Goal: Task Accomplishment & Management: Manage account settings

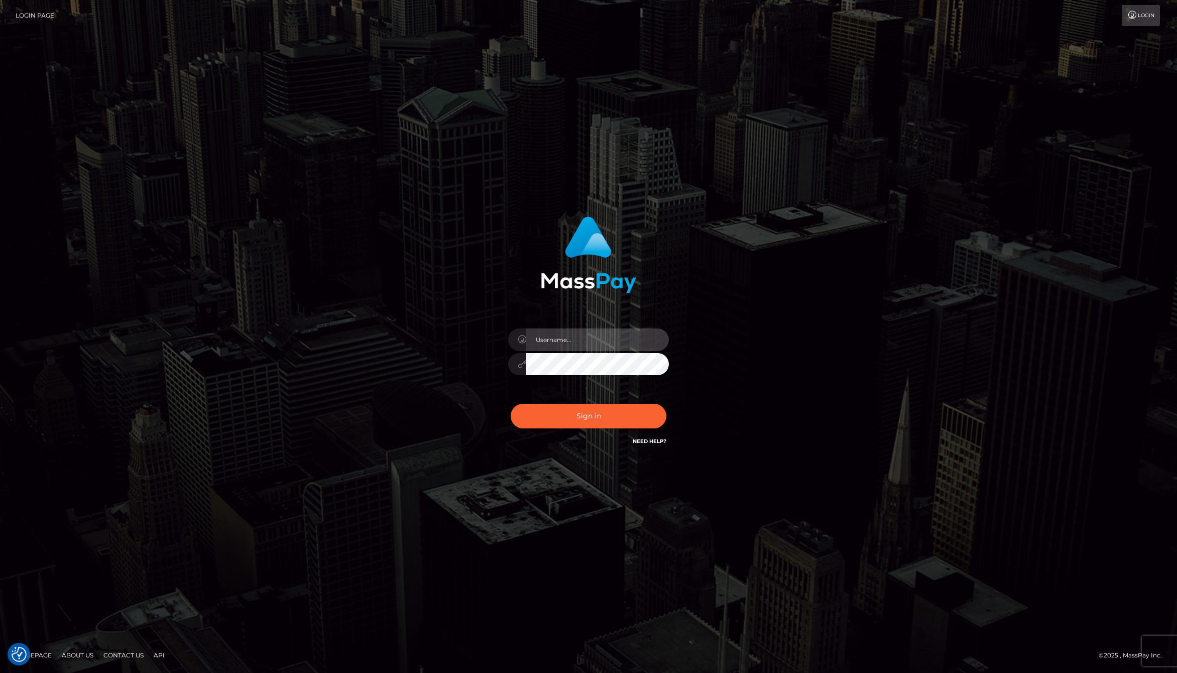
click at [610, 336] on input "text" at bounding box center [597, 340] width 143 height 23
click at [0, 673] on com-1password-button at bounding box center [0, 673] width 0 height 0
type input "jackson.whop"
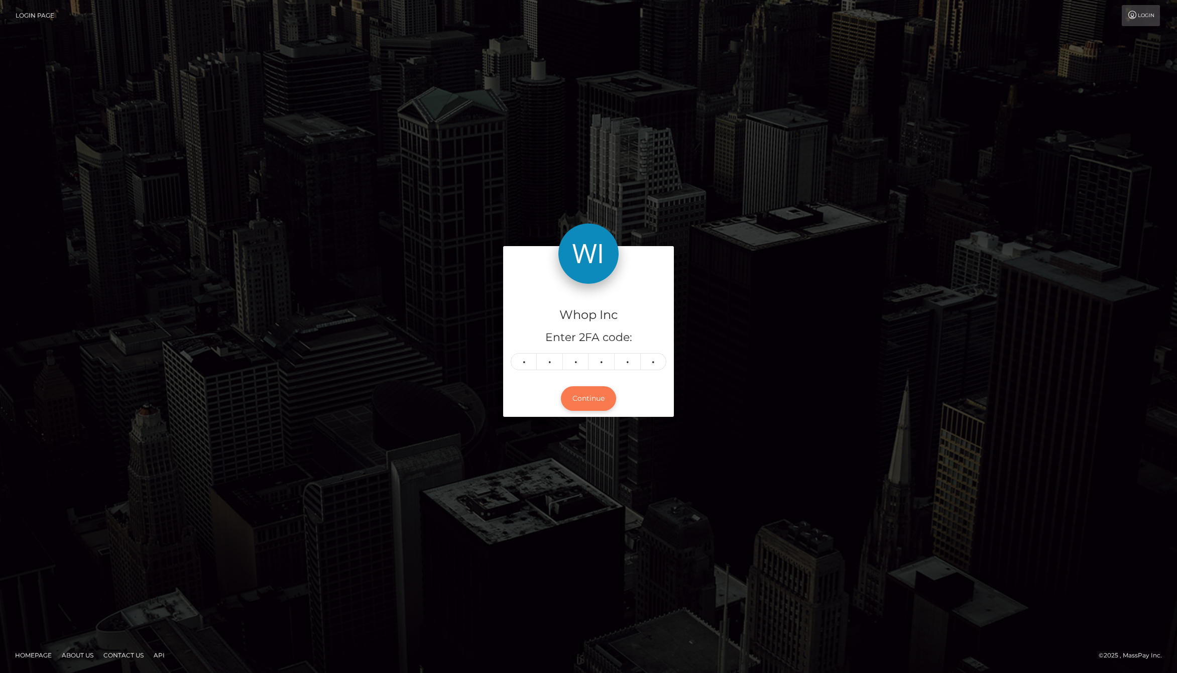
click at [595, 398] on button "Continue" at bounding box center [588, 398] width 55 height 25
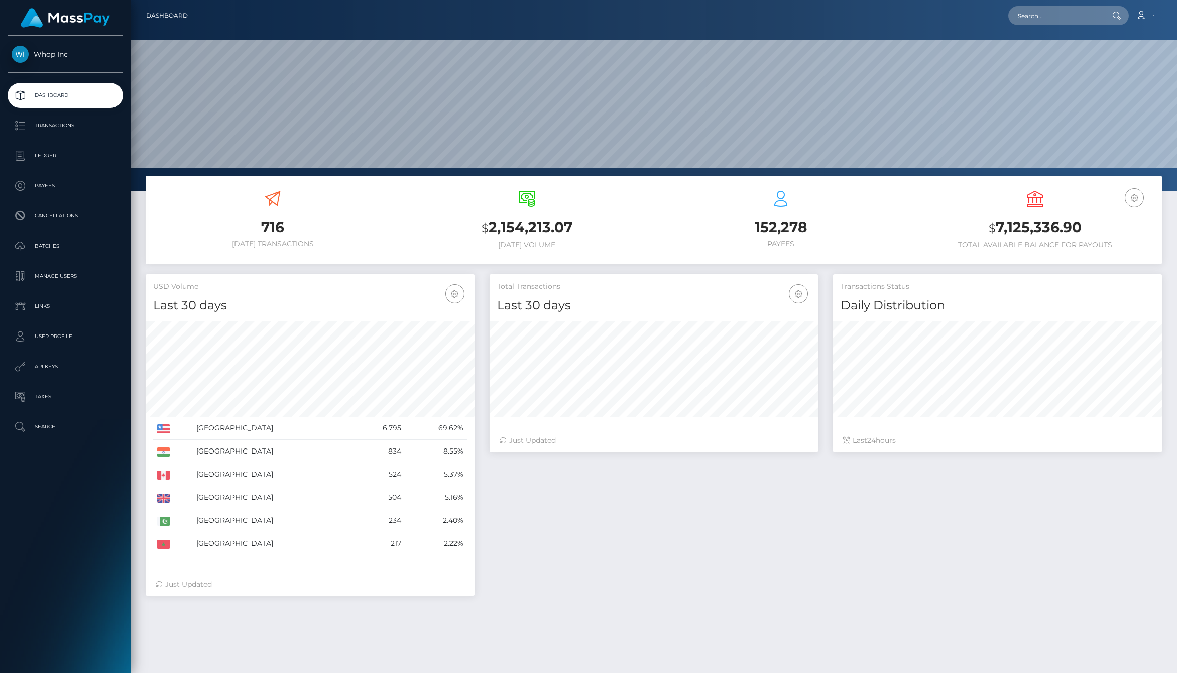
scroll to position [178, 329]
click at [55, 160] on p "Ledger" at bounding box center [65, 155] width 107 height 15
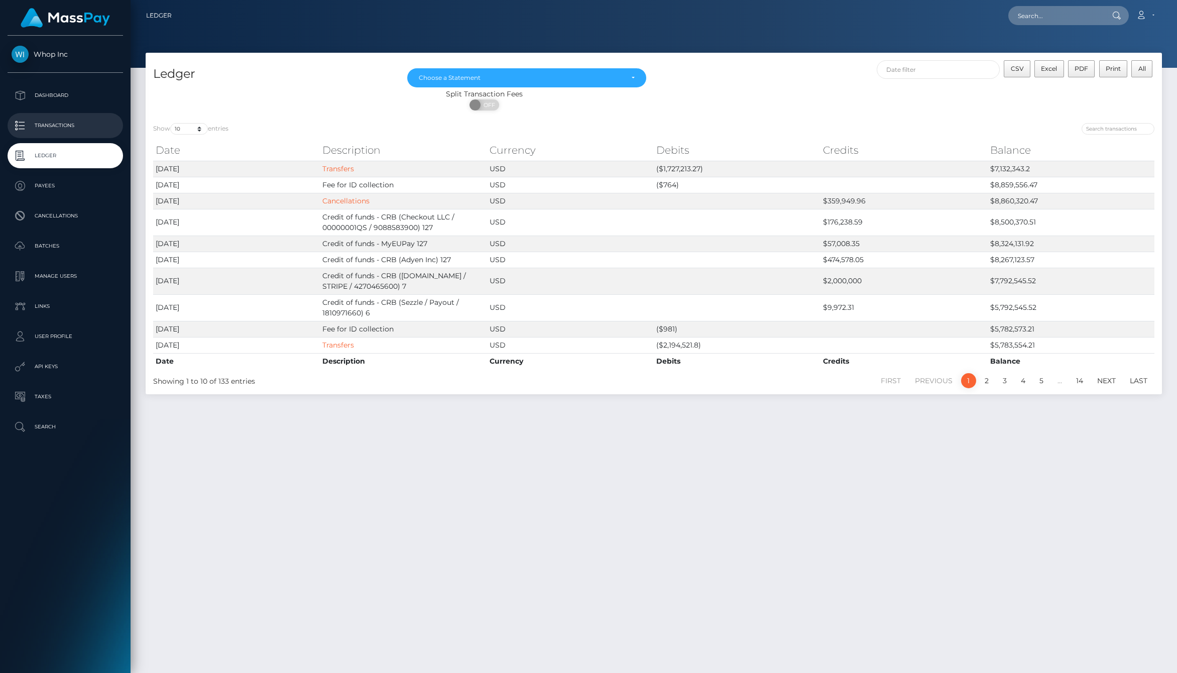
click at [56, 123] on p "Transactions" at bounding box center [65, 125] width 107 height 15
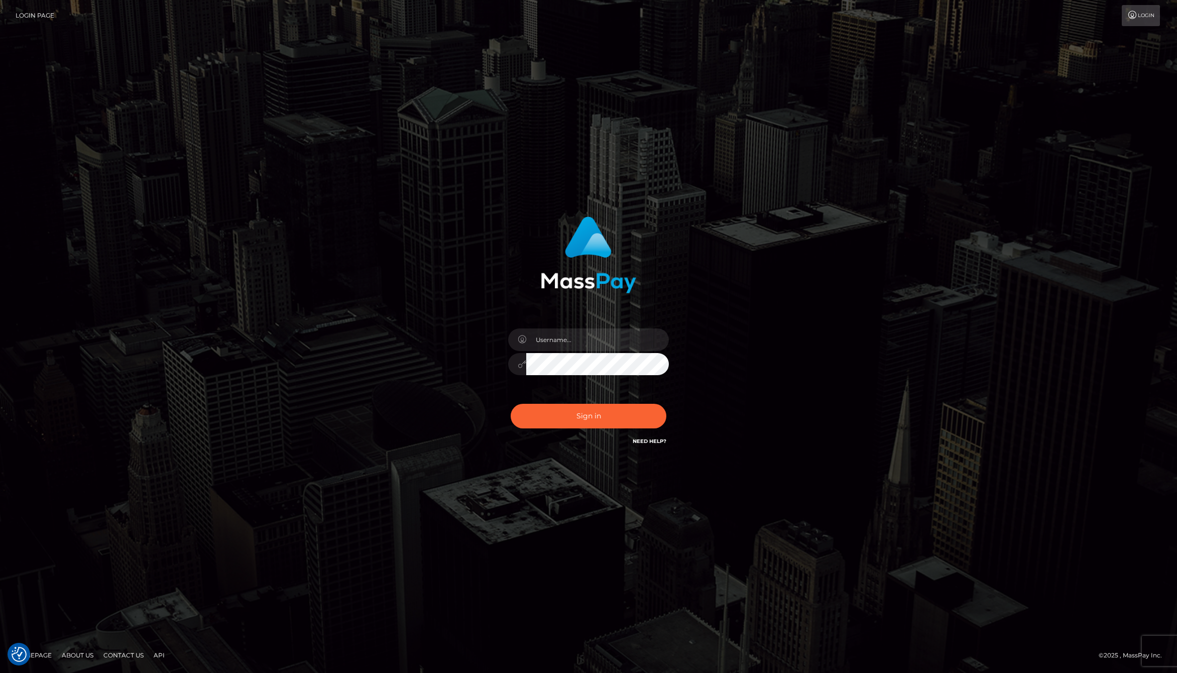
click at [566, 352] on div at bounding box center [589, 359] width 176 height 77
click at [569, 337] on input "text" at bounding box center [597, 340] width 143 height 23
type input "jackson.whop"
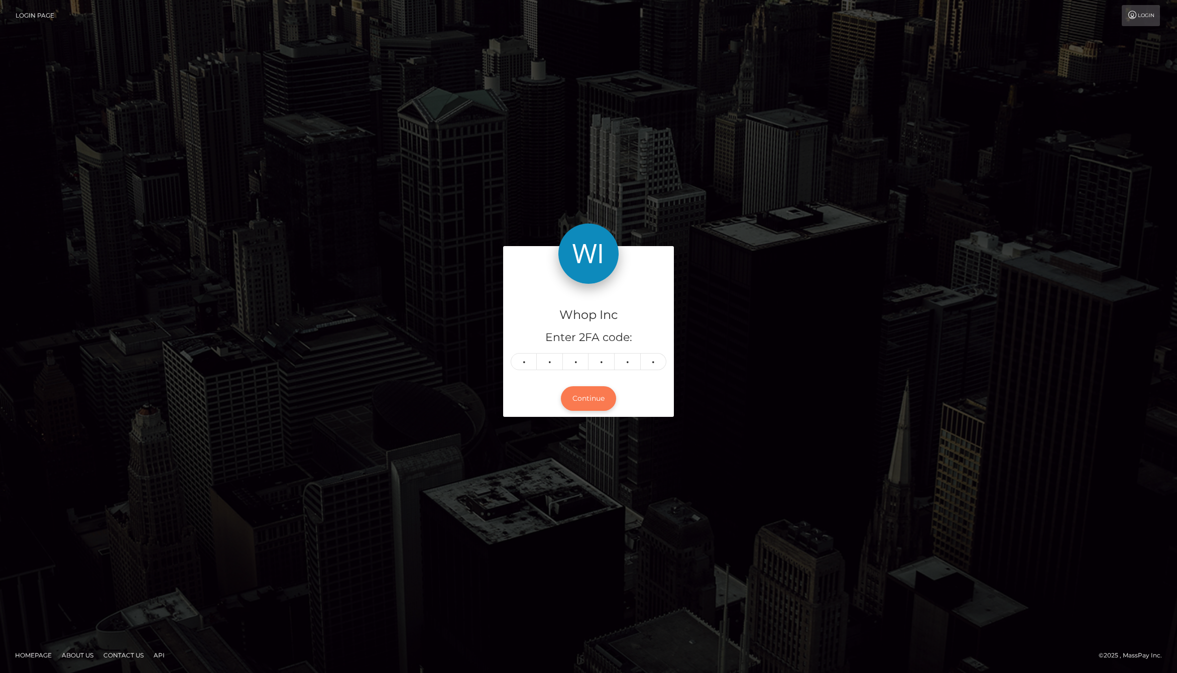
click at [591, 397] on button "Continue" at bounding box center [588, 398] width 55 height 25
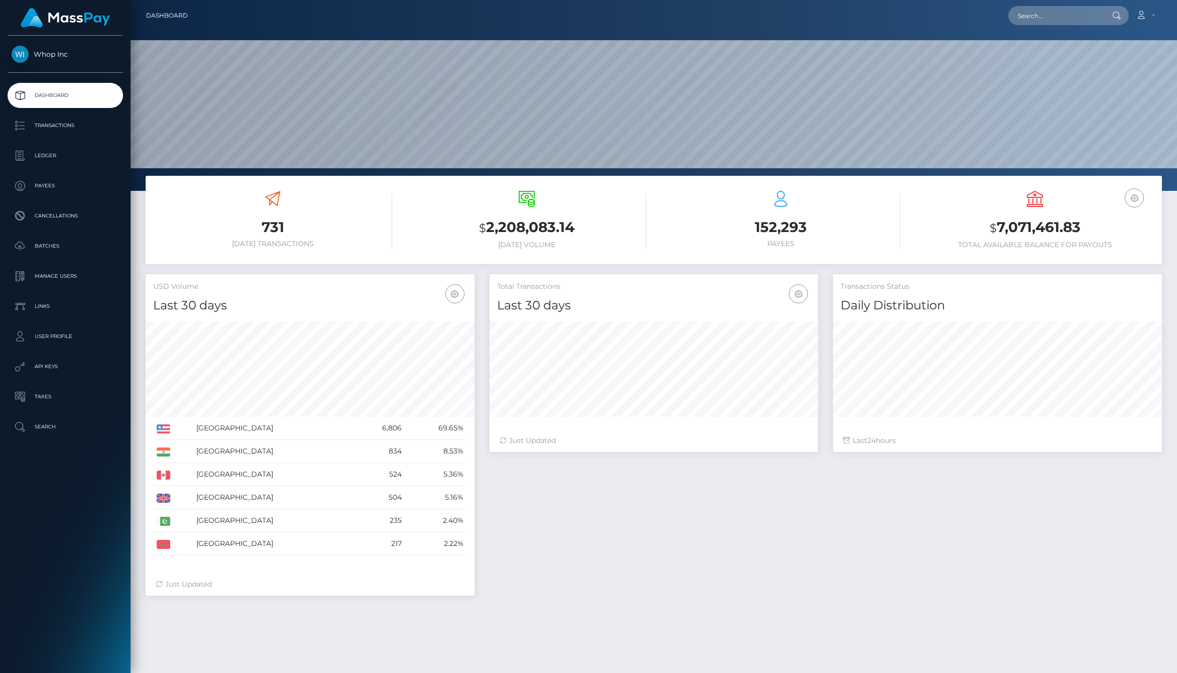
scroll to position [178, 329]
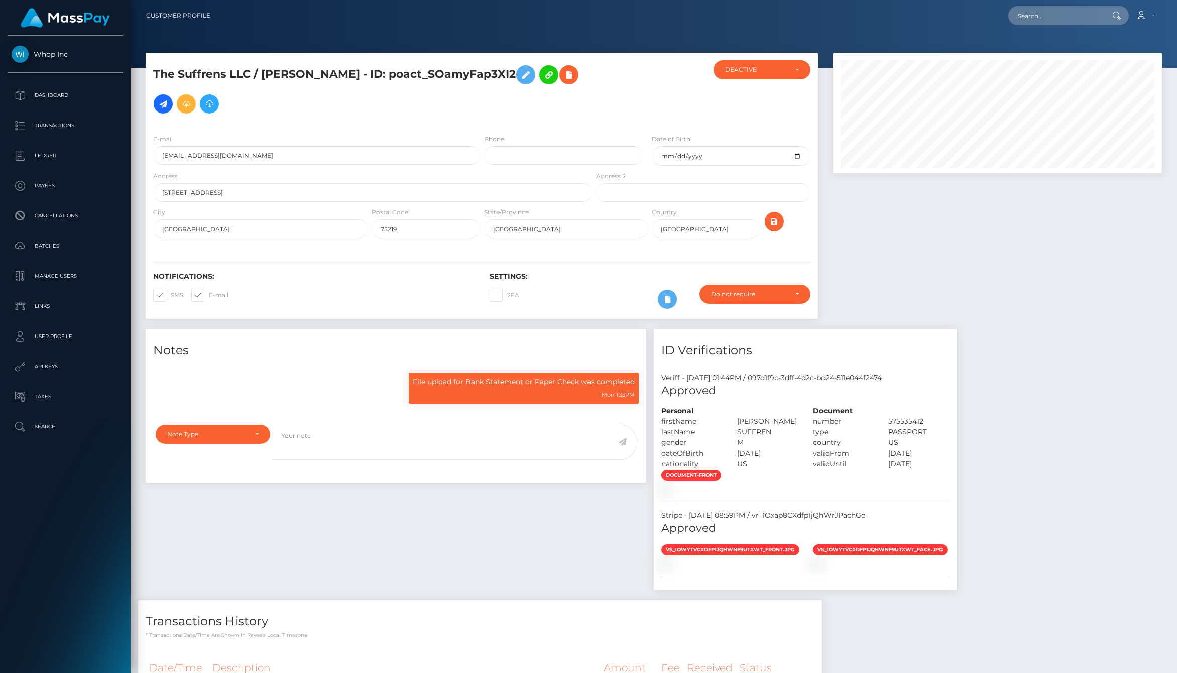
scroll to position [121, 329]
click at [781, 68] on div "DEACTIVE" at bounding box center [756, 70] width 62 height 8
click at [918, 234] on div at bounding box center [998, 191] width 344 height 276
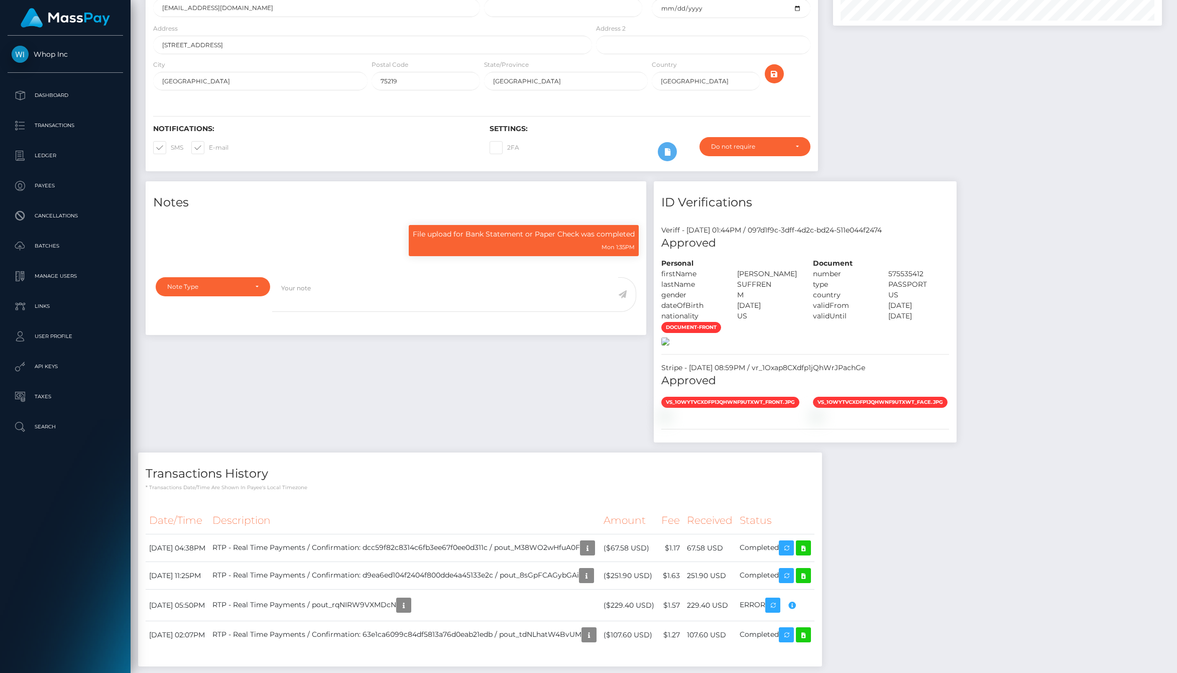
scroll to position [0, 0]
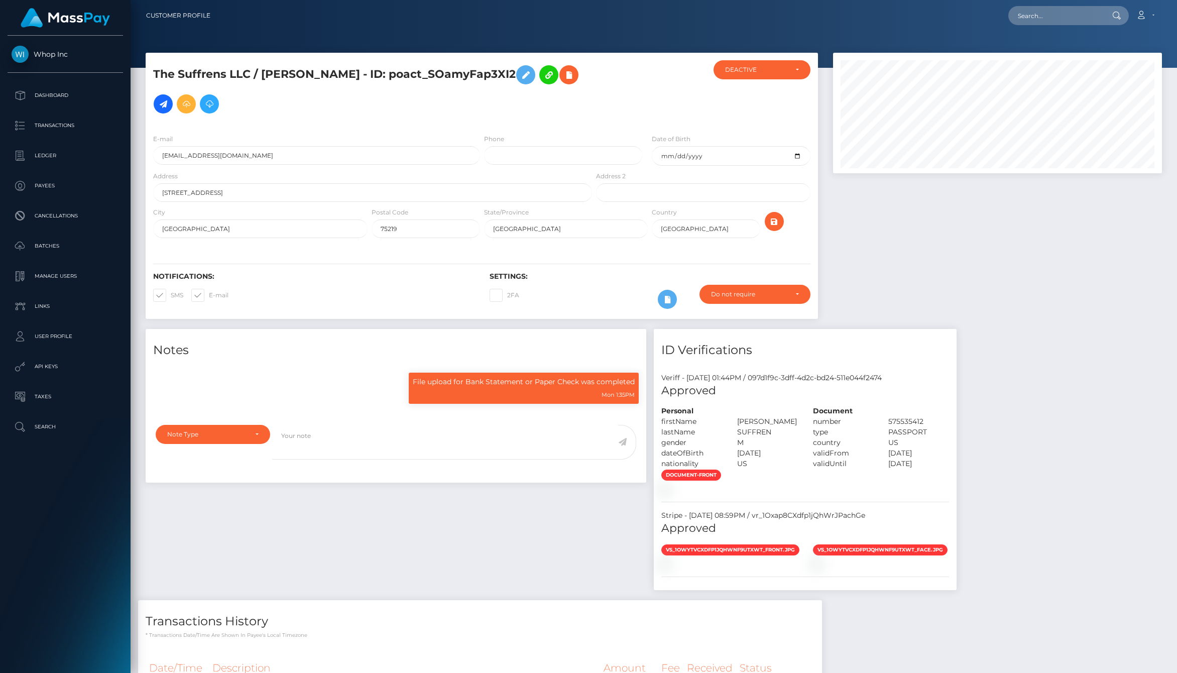
click at [233, 527] on div "Notes File upload for Bank Statement or Paper Check was completed Mon 1:35PM Ge…" at bounding box center [396, 464] width 516 height 271
click at [750, 72] on div "DEACTIVE" at bounding box center [756, 70] width 62 height 8
click at [751, 95] on link "ACTIVE" at bounding box center [762, 96] width 97 height 19
select select "ACTIVE"
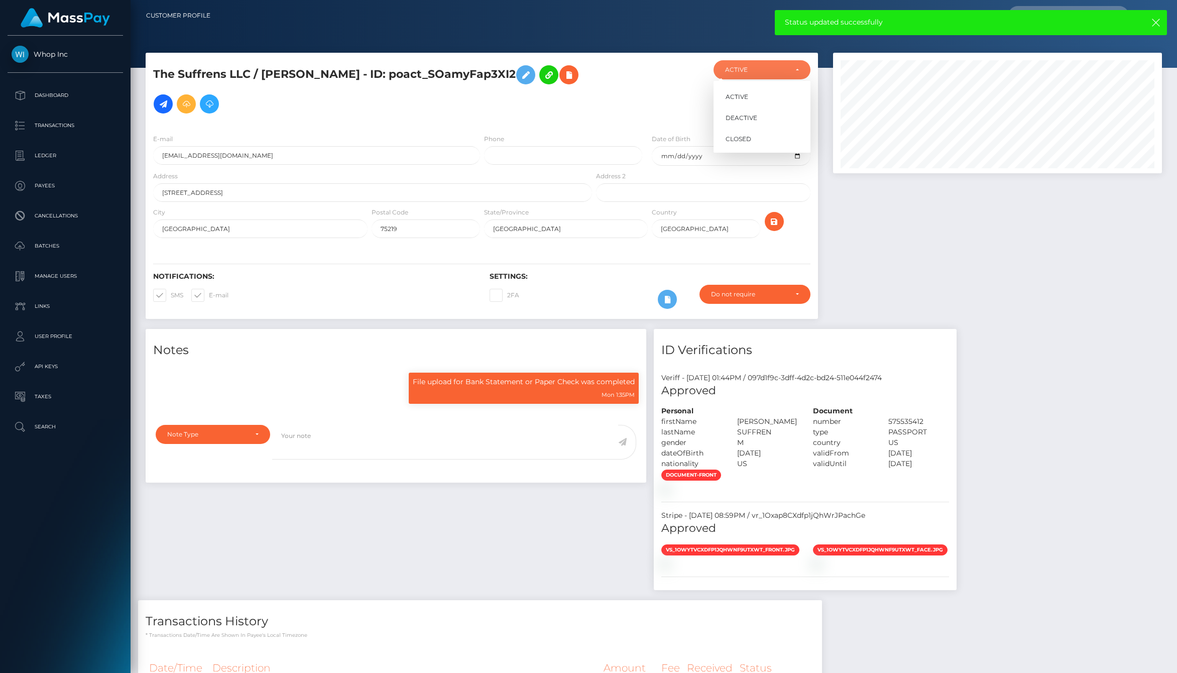
click at [1080, 260] on div at bounding box center [998, 191] width 344 height 276
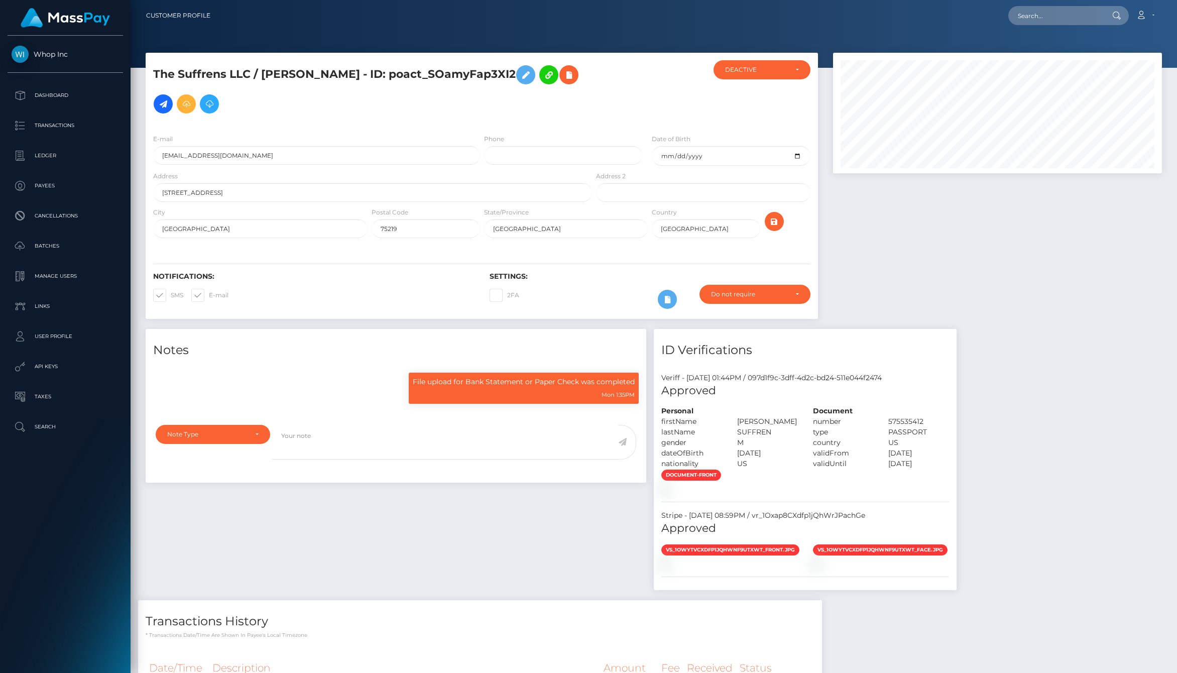
scroll to position [121, 329]
click at [755, 72] on div "DEACTIVE" at bounding box center [756, 70] width 62 height 8
click at [743, 96] on span "ACTIVE" at bounding box center [737, 96] width 23 height 9
select select "ACTIVE"
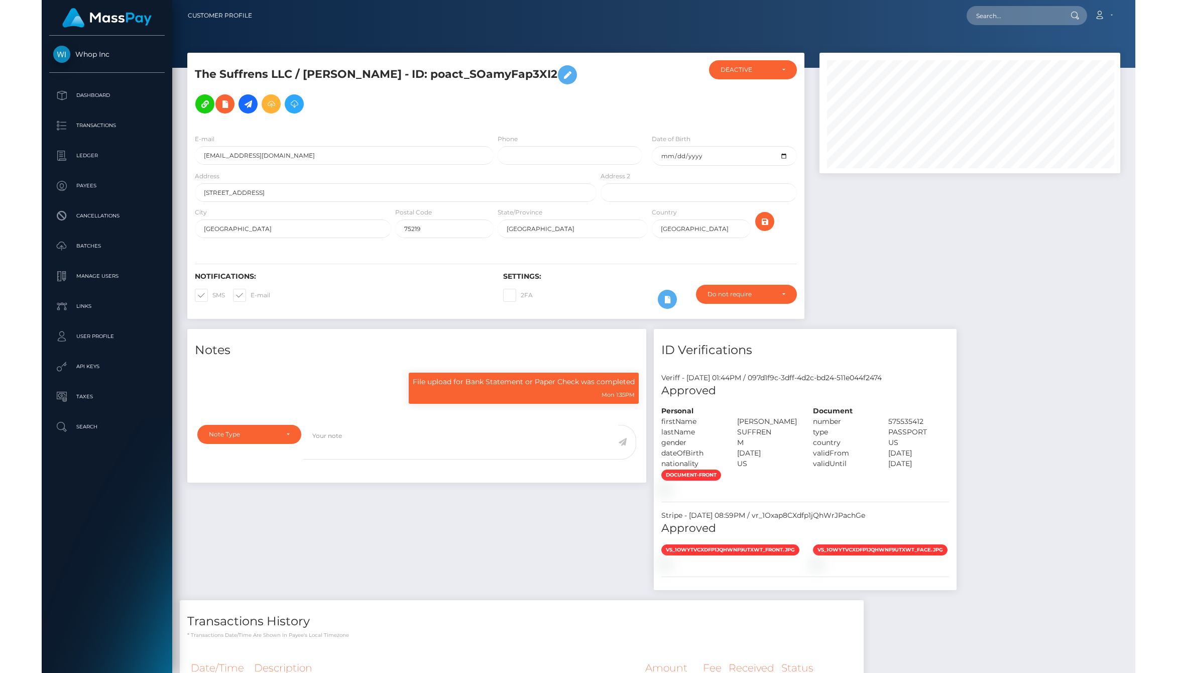
scroll to position [121, 329]
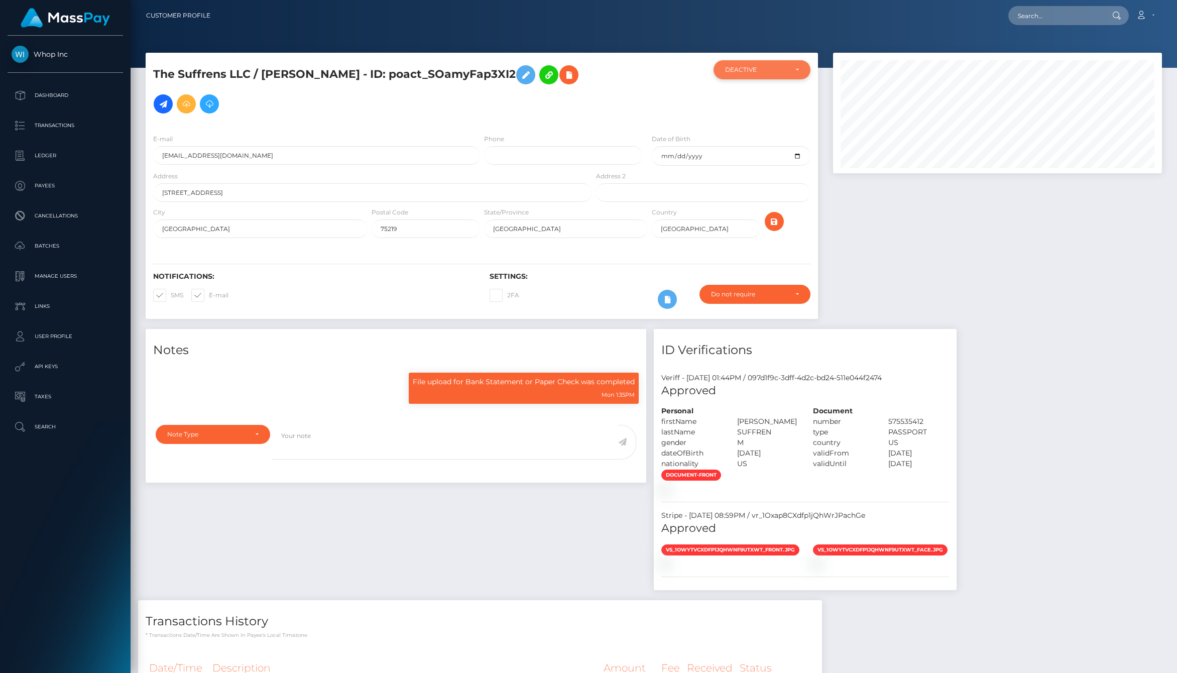
click at [767, 76] on div "DEACTIVE" at bounding box center [762, 69] width 97 height 19
click at [641, 68] on div at bounding box center [650, 93] width 112 height 66
click at [771, 69] on div "DEACTIVE" at bounding box center [756, 70] width 62 height 8
click at [674, 78] on div at bounding box center [650, 93] width 112 height 66
click at [772, 70] on div "DEACTIVE" at bounding box center [756, 70] width 62 height 8
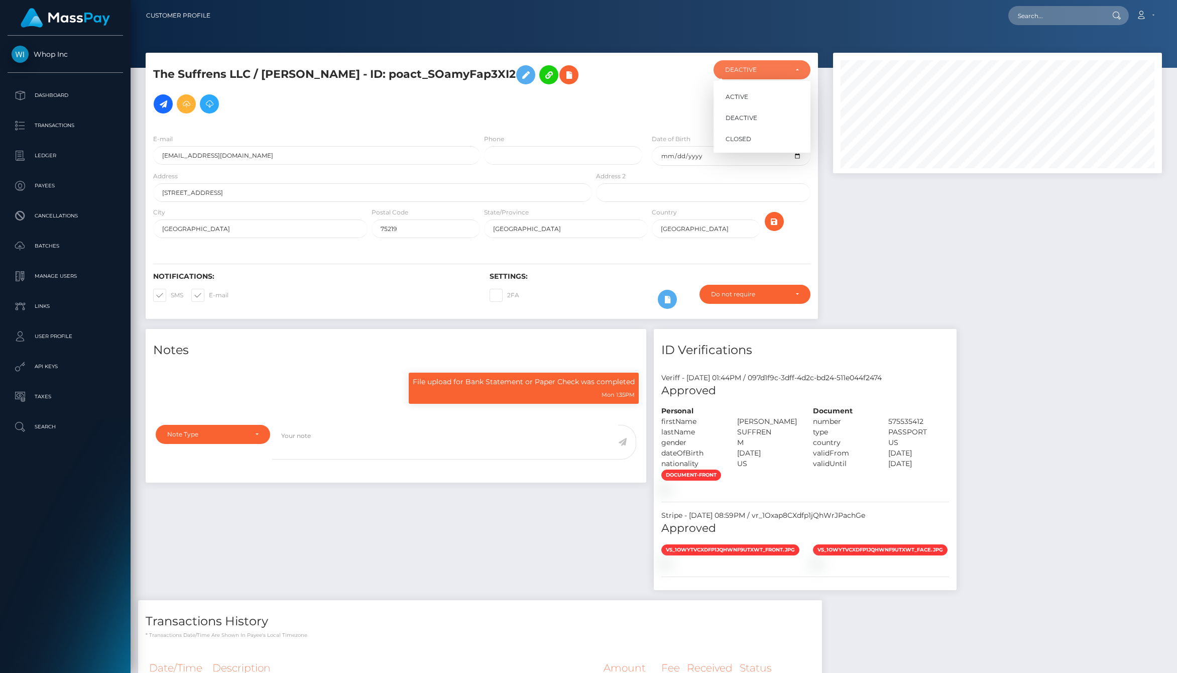
click at [652, 74] on div at bounding box center [650, 93] width 112 height 66
click at [789, 67] on div "DEACTIVE" at bounding box center [762, 70] width 74 height 8
click at [748, 98] on link "ACTIVE" at bounding box center [762, 96] width 97 height 19
select select "ACTIVE"
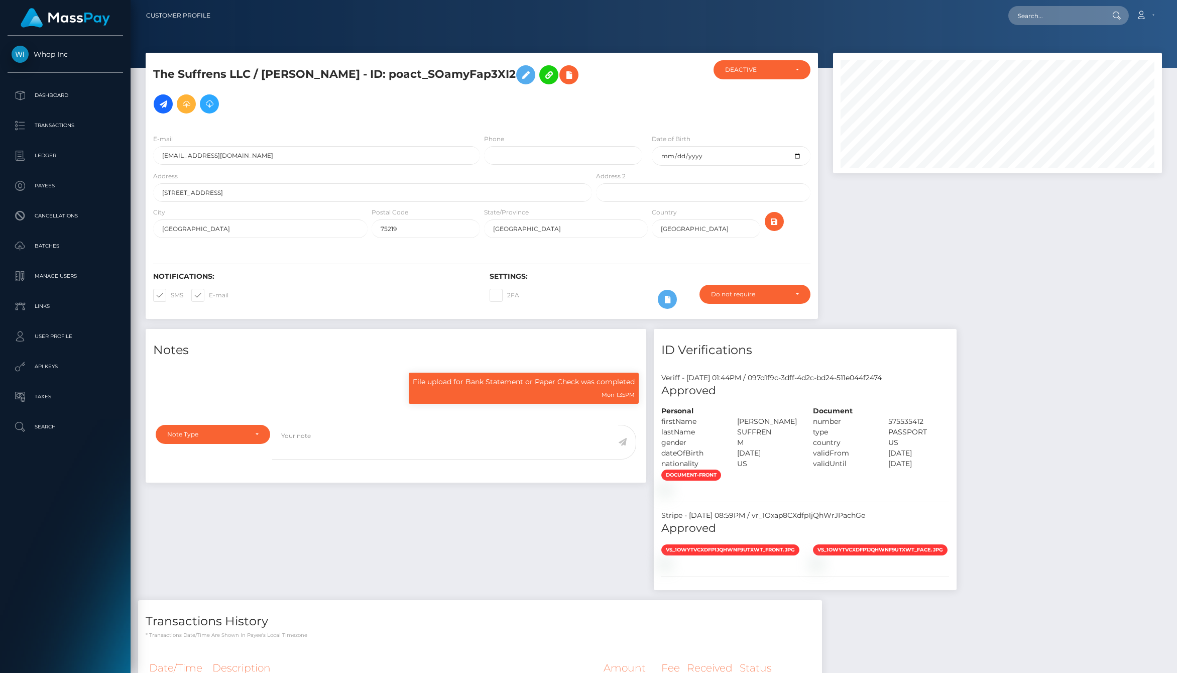
click at [475, 486] on div "Notes File upload for Bank Statement or Paper Check was completed Mon 1:35PM Ge…" at bounding box center [396, 464] width 516 height 271
click at [257, 430] on div "Note Type" at bounding box center [212, 434] width 91 height 8
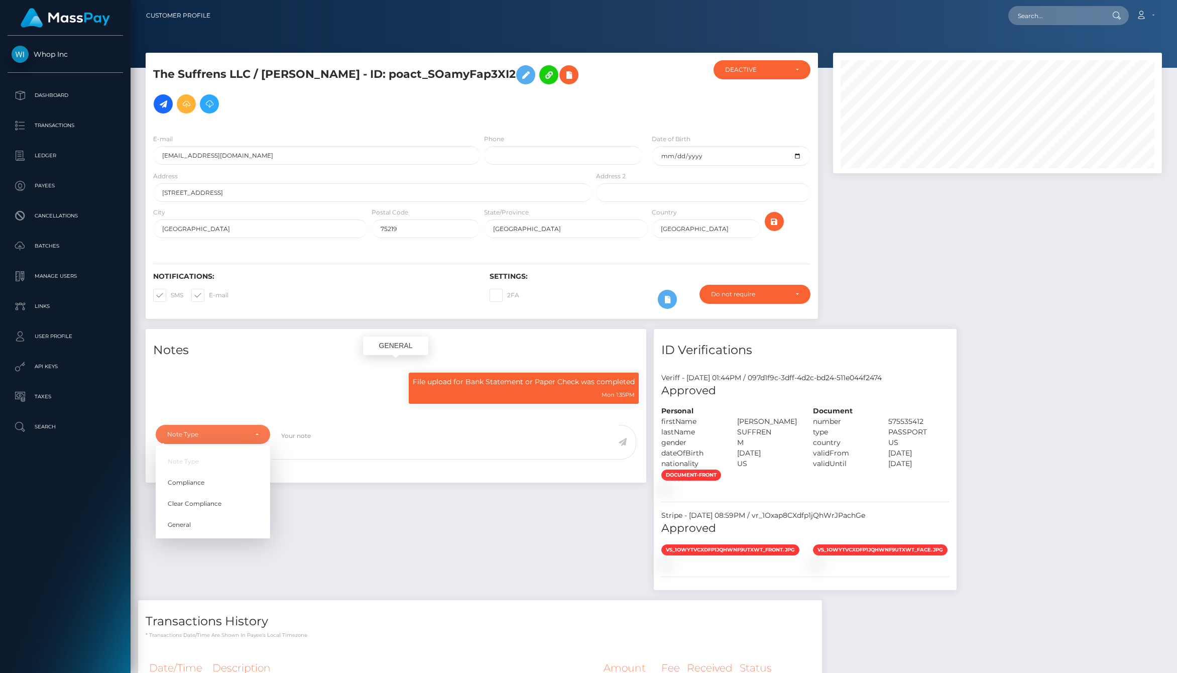
click at [287, 378] on div "File upload for Bank Statement or Paper Check was completed Mon 1:35PM" at bounding box center [396, 393] width 501 height 41
click at [259, 425] on div "Note Type" at bounding box center [213, 434] width 115 height 19
click at [385, 496] on div "Notes File upload for Bank Statement or Paper Check was completed Mon 1:35PM Ge…" at bounding box center [396, 464] width 516 height 271
click at [529, 377] on p "File upload for Bank Statement or Paper Check was completed" at bounding box center [524, 382] width 222 height 11
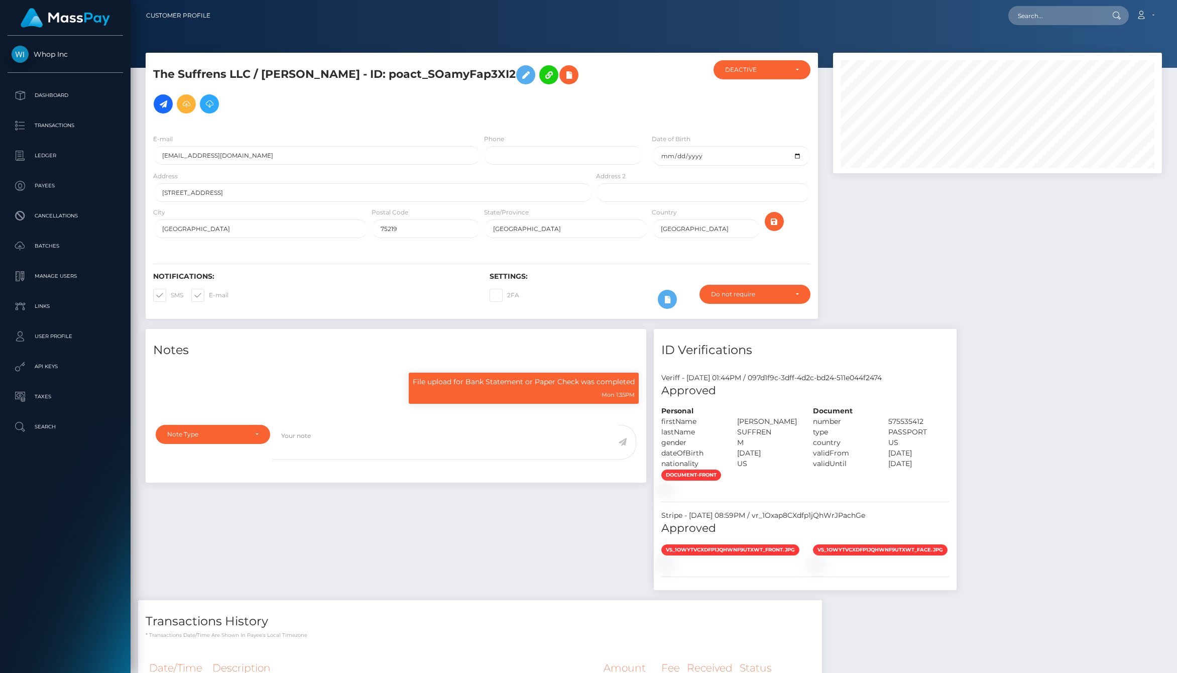
click at [388, 344] on h4 "Notes" at bounding box center [396, 351] width 486 height 18
click at [485, 389] on div "Mon 1:35PM" at bounding box center [524, 394] width 222 height 11
click at [229, 430] on div "Note Type" at bounding box center [207, 434] width 80 height 8
click at [378, 502] on div "Notes File upload for Bank Statement or Paper Check was completed Mon 1:35PM Ge…" at bounding box center [396, 464] width 516 height 271
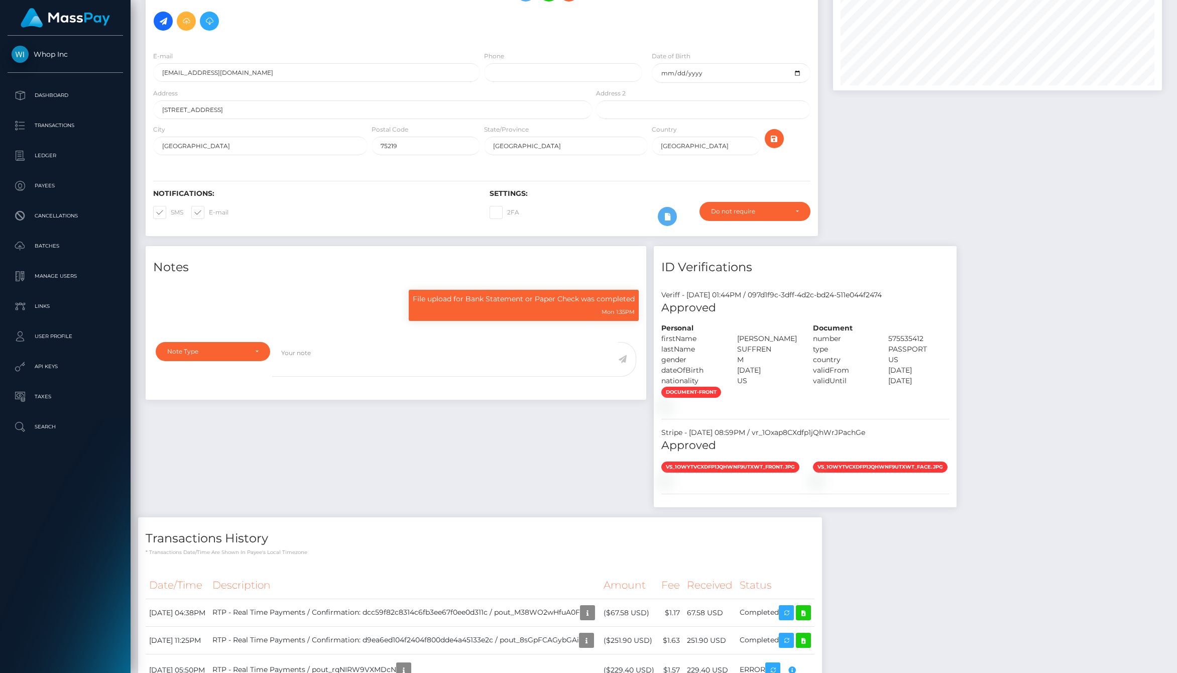
scroll to position [0, 0]
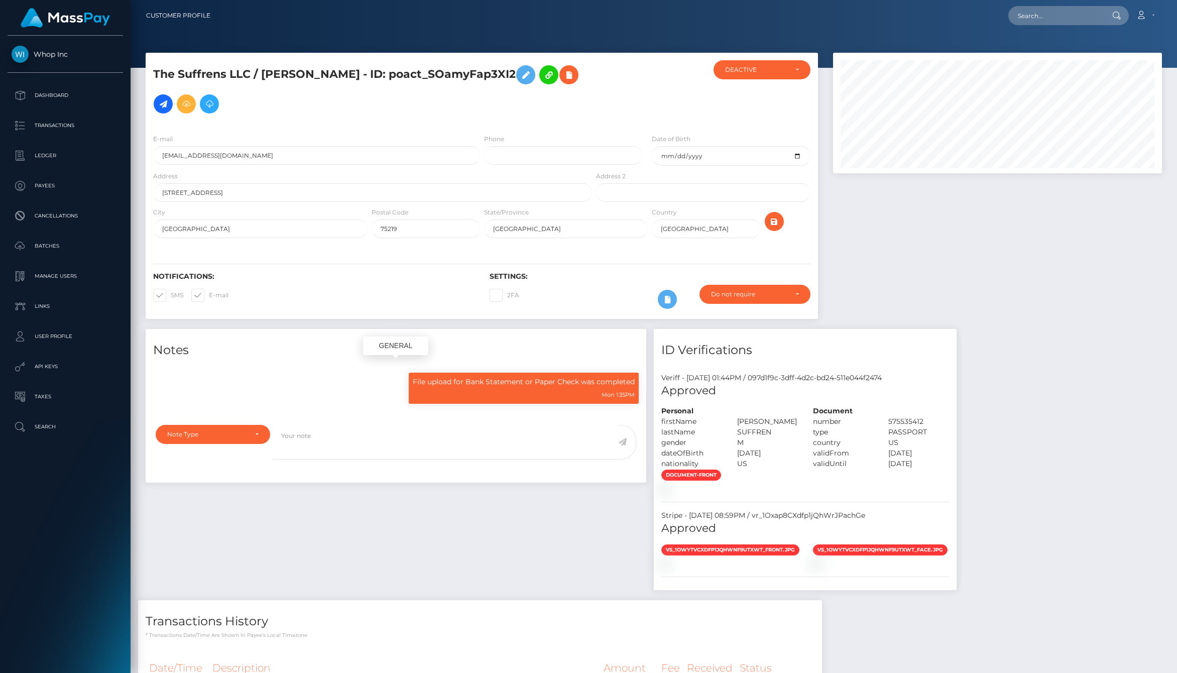
click at [478, 377] on p "File upload for Bank Statement or Paper Check was completed" at bounding box center [524, 382] width 222 height 11
click at [503, 389] on div "Mon 1:35PM" at bounding box center [524, 394] width 222 height 11
drag, startPoint x: 414, startPoint y: 366, endPoint x: 634, endPoint y: 367, distance: 220.0
click at [634, 377] on p "File upload for Bank Statement or Paper Check was completed" at bounding box center [524, 382] width 222 height 11
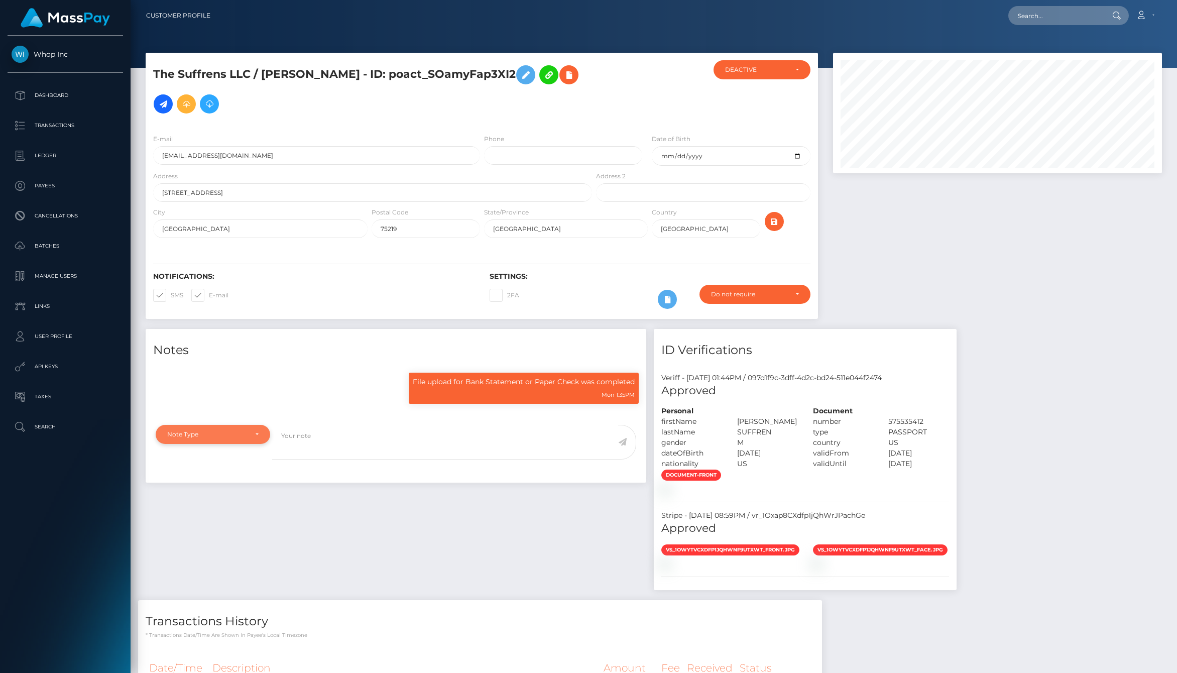
click at [256, 425] on div "Note Type" at bounding box center [213, 434] width 115 height 19
click at [316, 425] on textarea at bounding box center [445, 442] width 346 height 35
click at [444, 377] on p "File upload for Bank Statement or Paper Check was completed" at bounding box center [524, 382] width 222 height 11
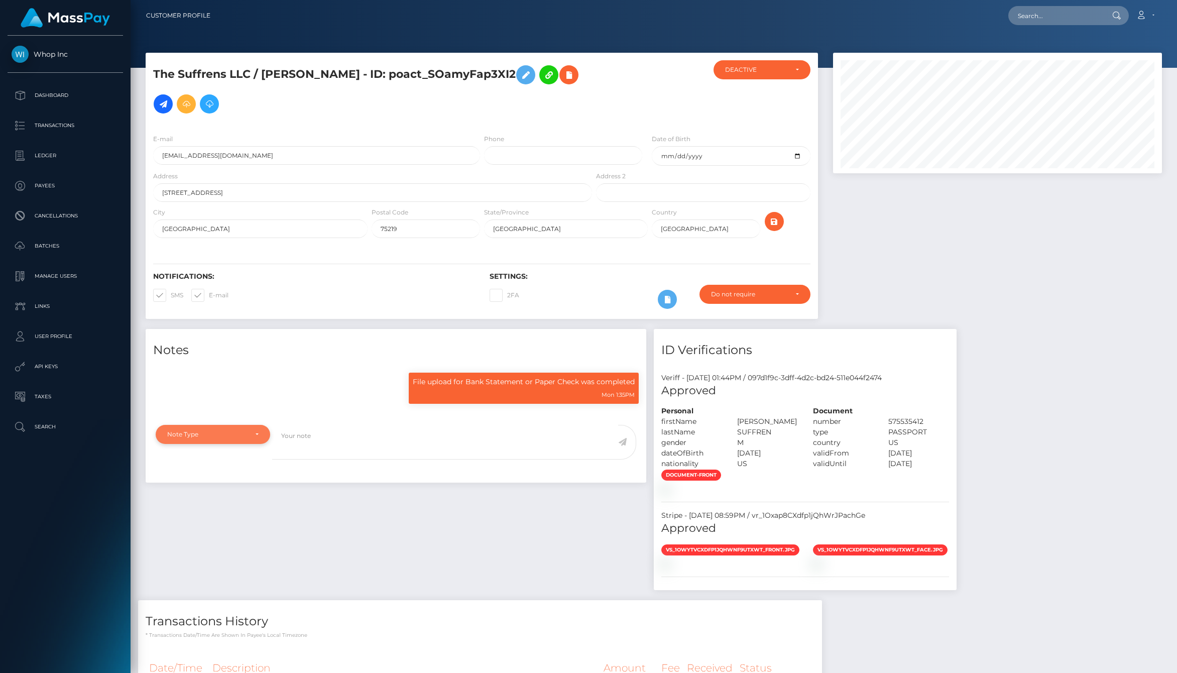
click at [212, 430] on div "Note Type" at bounding box center [207, 434] width 80 height 8
click at [481, 388] on div "File upload for Bank Statement or Paper Check was completed Mon 1:35PM" at bounding box center [524, 388] width 230 height 31
click at [240, 427] on div "Note Type" at bounding box center [213, 434] width 115 height 19
click at [210, 473] on link "Compliance" at bounding box center [213, 482] width 115 height 19
click at [244, 430] on div "Compliance" at bounding box center [207, 434] width 80 height 8
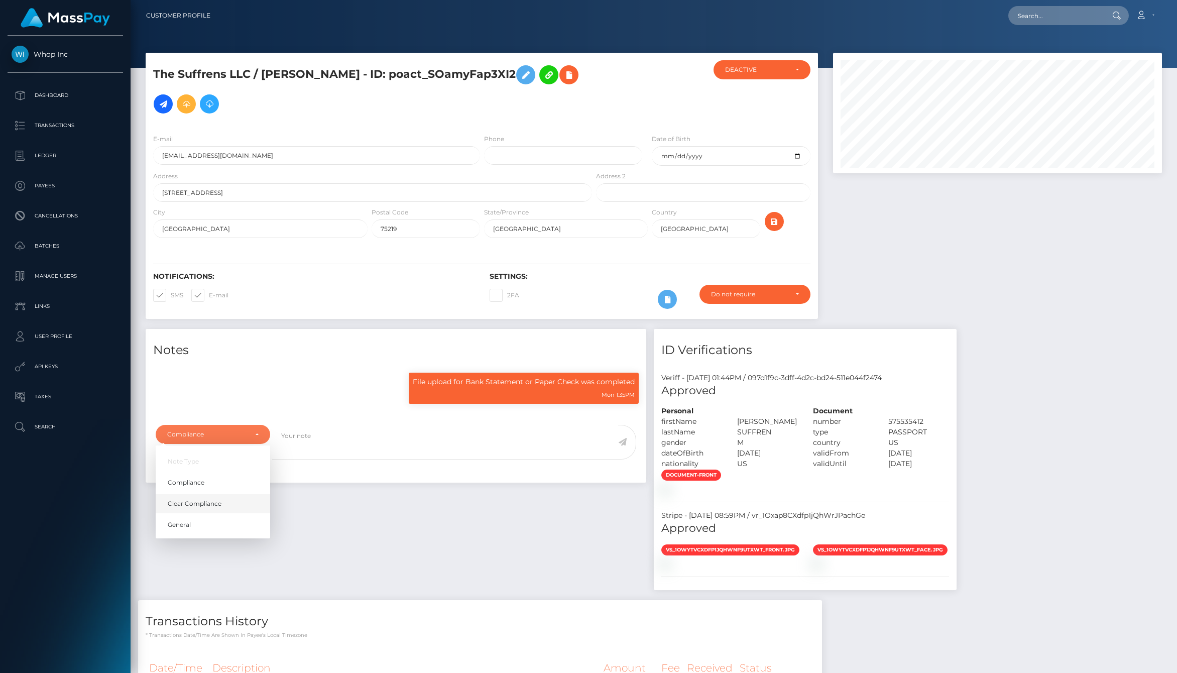
click at [207, 498] on link "Clear Compliance" at bounding box center [213, 503] width 115 height 19
click at [234, 429] on div "Clear Compliance" at bounding box center [213, 434] width 115 height 19
click at [209, 515] on link "General" at bounding box center [213, 524] width 115 height 19
click at [215, 430] on div "General" at bounding box center [207, 434] width 80 height 8
click at [183, 478] on span "Compliance" at bounding box center [186, 482] width 37 height 9
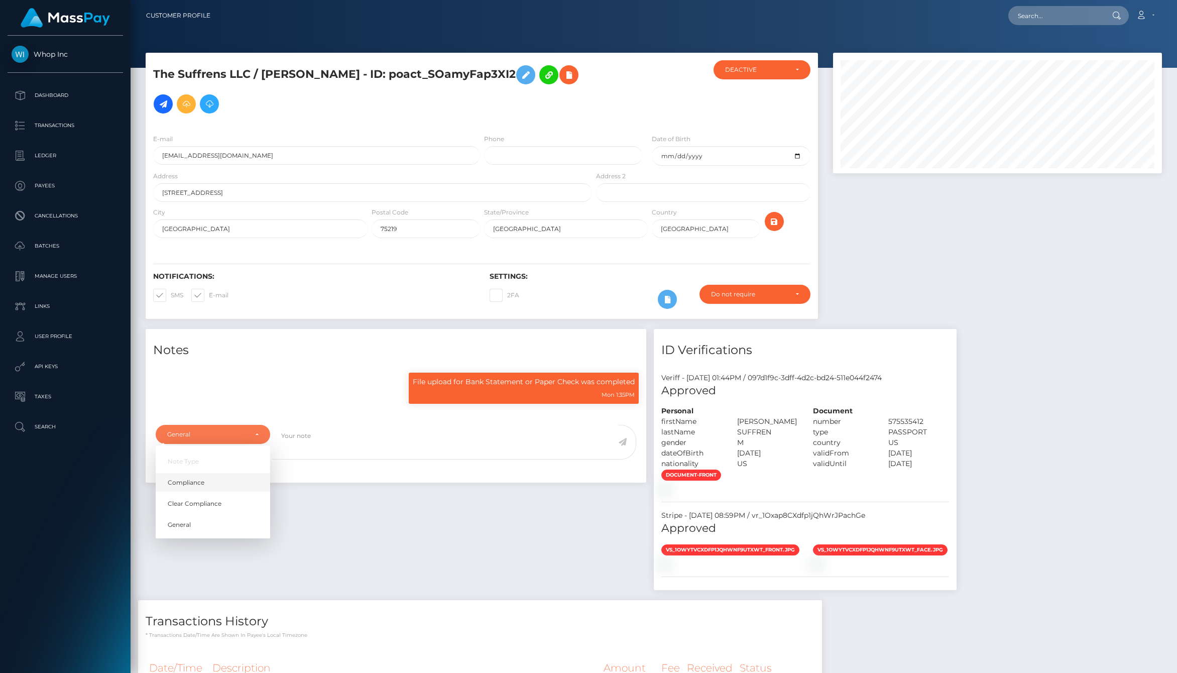
select select "COMPLIANCE"
click at [309, 345] on div "Notes File upload for Bank Statement or Paper Check was completed Mon 1:35PM" at bounding box center [396, 406] width 501 height 154
click at [503, 377] on p "File upload for Bank Statement or Paper Check was completed" at bounding box center [524, 382] width 222 height 11
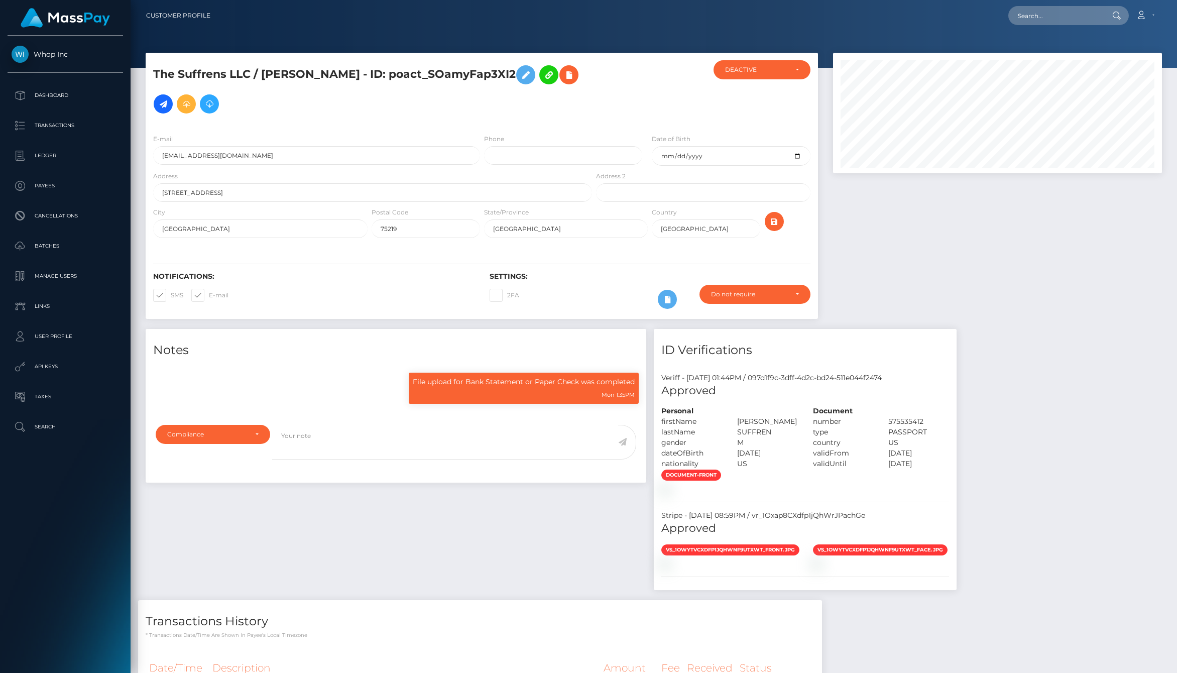
click at [375, 365] on div "File upload for Bank Statement or Paper Check was completed Mon 1:35PM" at bounding box center [396, 392] width 501 height 54
click at [991, 231] on div at bounding box center [998, 191] width 344 height 276
click at [782, 70] on div "DEACTIVE" at bounding box center [756, 70] width 62 height 8
click at [753, 95] on link "ACTIVE" at bounding box center [762, 96] width 97 height 19
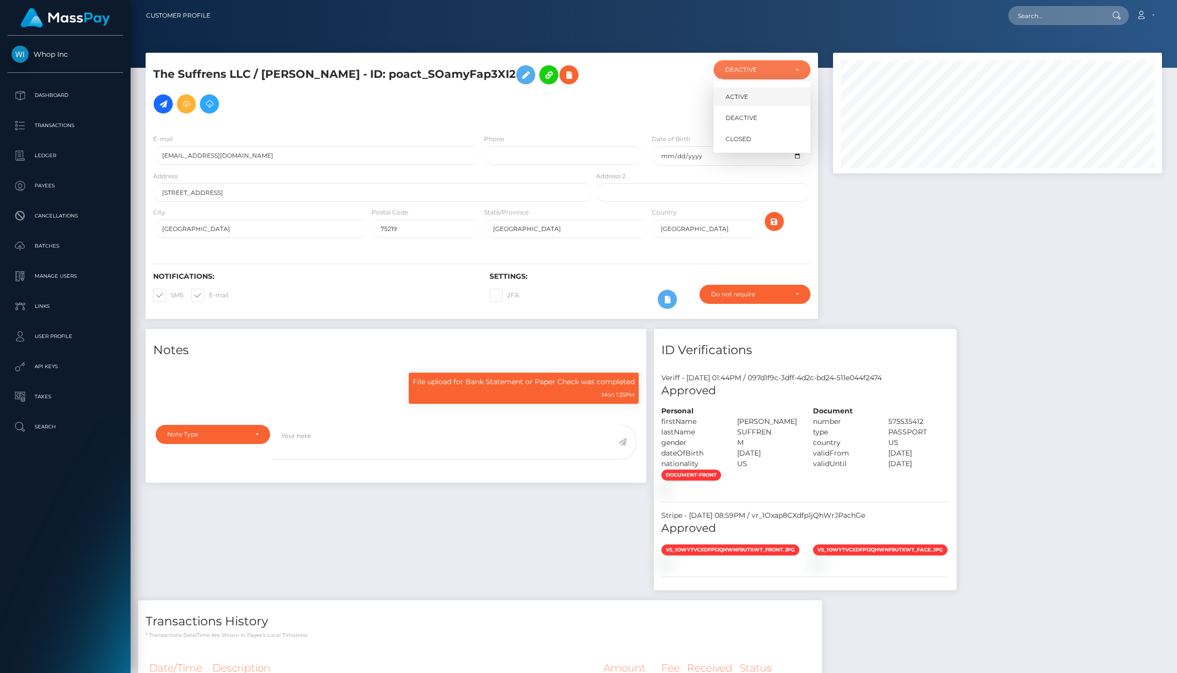
select select "ACTIVE"
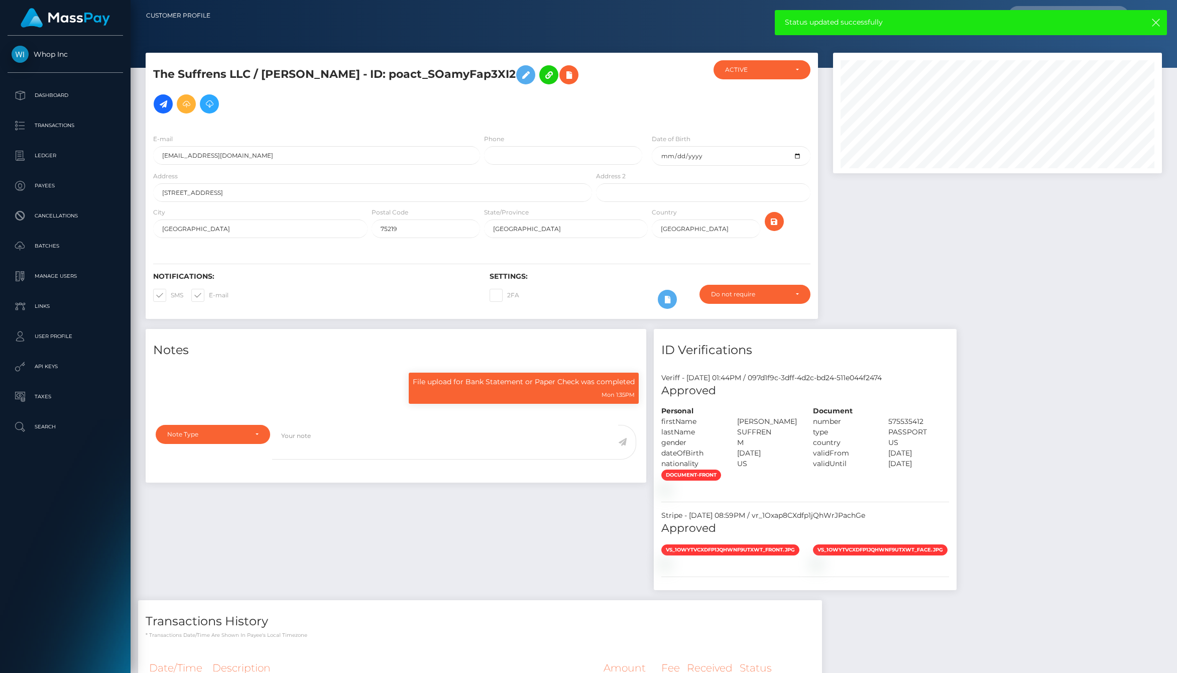
click at [559, 73] on h5 "The Suffrens LLC / ISAAC ALEXANDER SUFFREN - ID: poact_SOamyFap3XI2" at bounding box center [370, 89] width 434 height 58
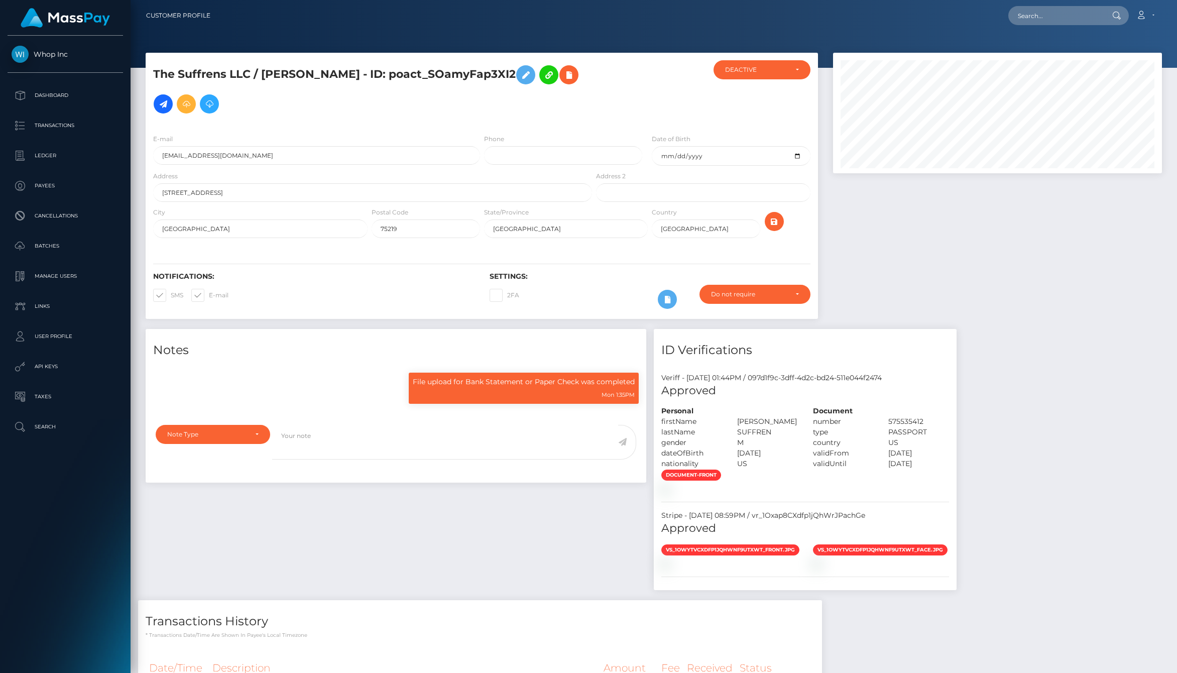
scroll to position [121, 329]
